Goal: Find specific page/section: Find specific page/section

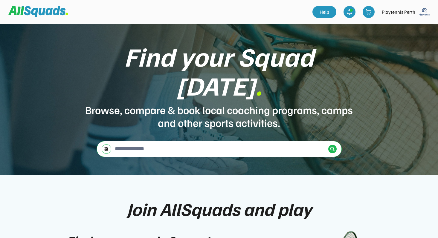
click at [429, 11] on img at bounding box center [425, 12] width 12 height 12
click at [410, 26] on link "Profile" at bounding box center [416, 26] width 35 height 12
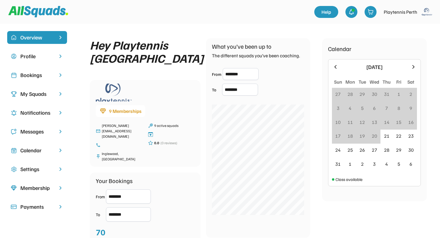
click at [46, 15] on img at bounding box center [38, 11] width 60 height 11
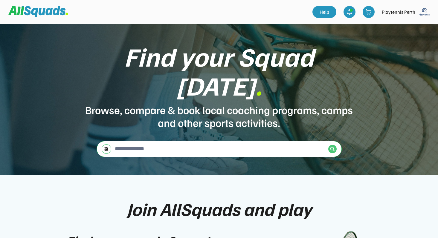
click at [335, 147] on img at bounding box center [332, 149] width 5 height 5
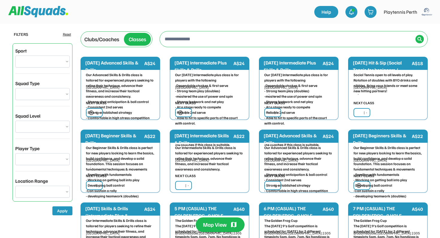
select select "**********"
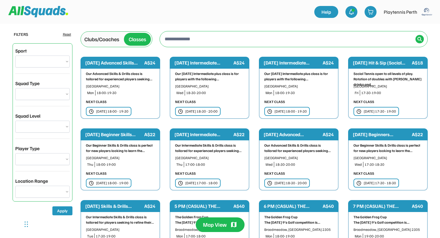
click at [106, 39] on div "Clubs/Coaches" at bounding box center [101, 39] width 35 height 8
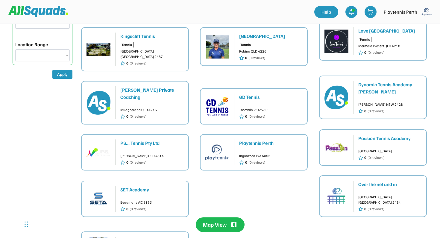
scroll to position [140, 0]
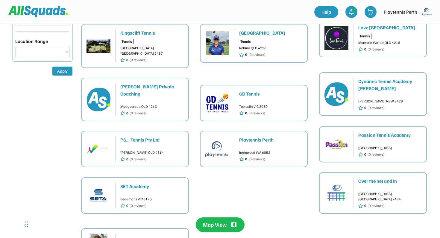
click at [267, 136] on div "Playtennis Perth" at bounding box center [270, 139] width 63 height 7
